Goal: Go to known website: Access a specific website the user already knows

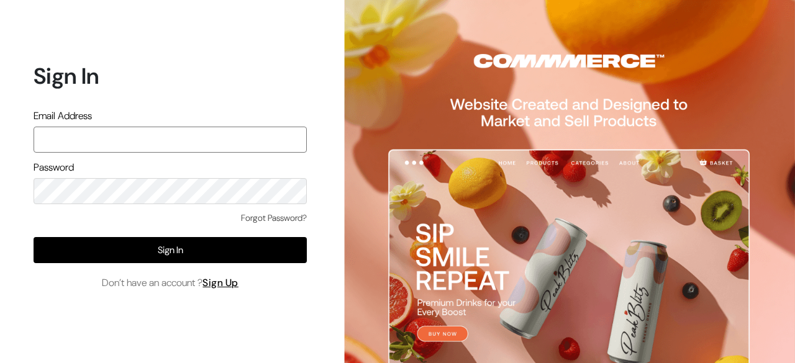
paste input "mayank@commmerce.com"
type input "mayank@commmerce.com"
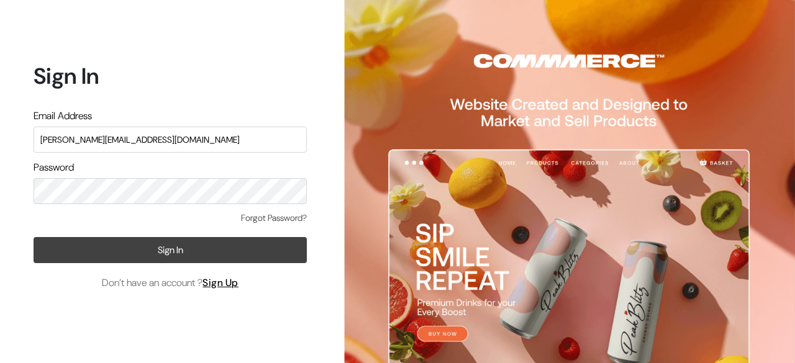
click at [160, 246] on button "Sign In" at bounding box center [170, 250] width 273 height 26
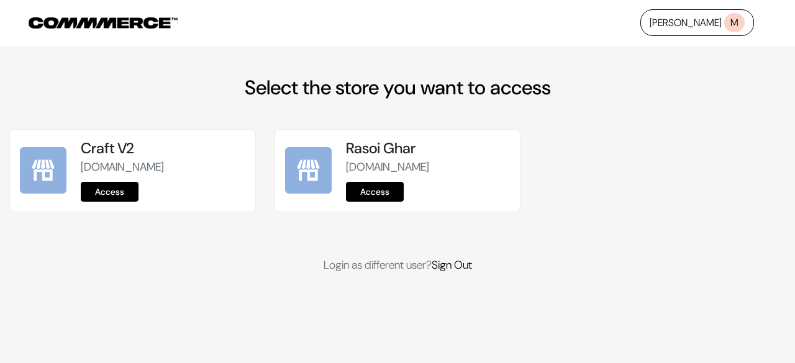
click at [131, 197] on link "Access" at bounding box center [110, 192] width 58 height 20
